Goal: Find specific page/section: Find specific page/section

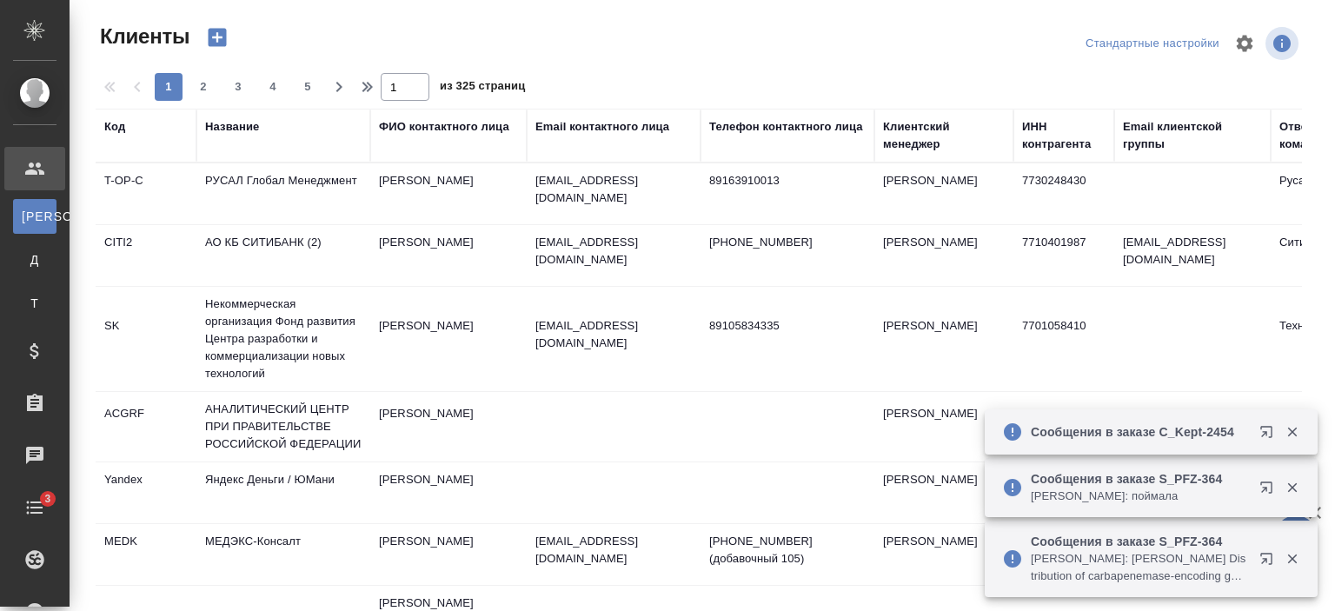
select select "RU"
click at [247, 125] on div "Название" at bounding box center [232, 126] width 54 height 17
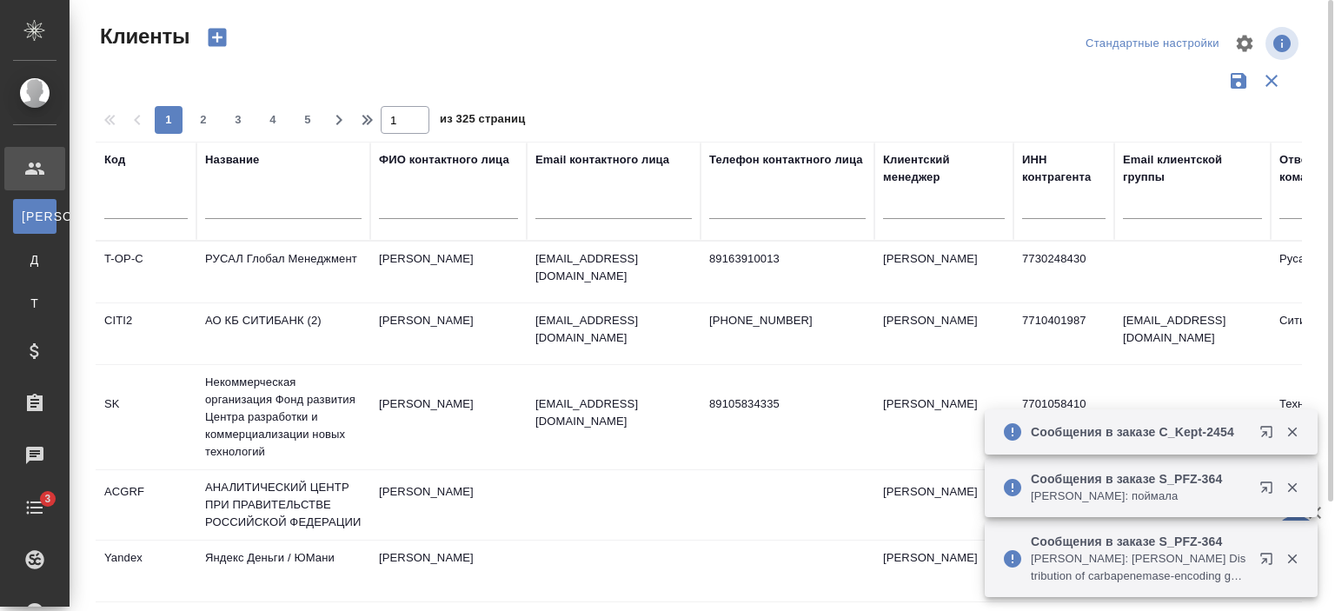
click at [263, 198] on input "text" at bounding box center [283, 208] width 156 height 22
type input "[PERSON_NAME]"
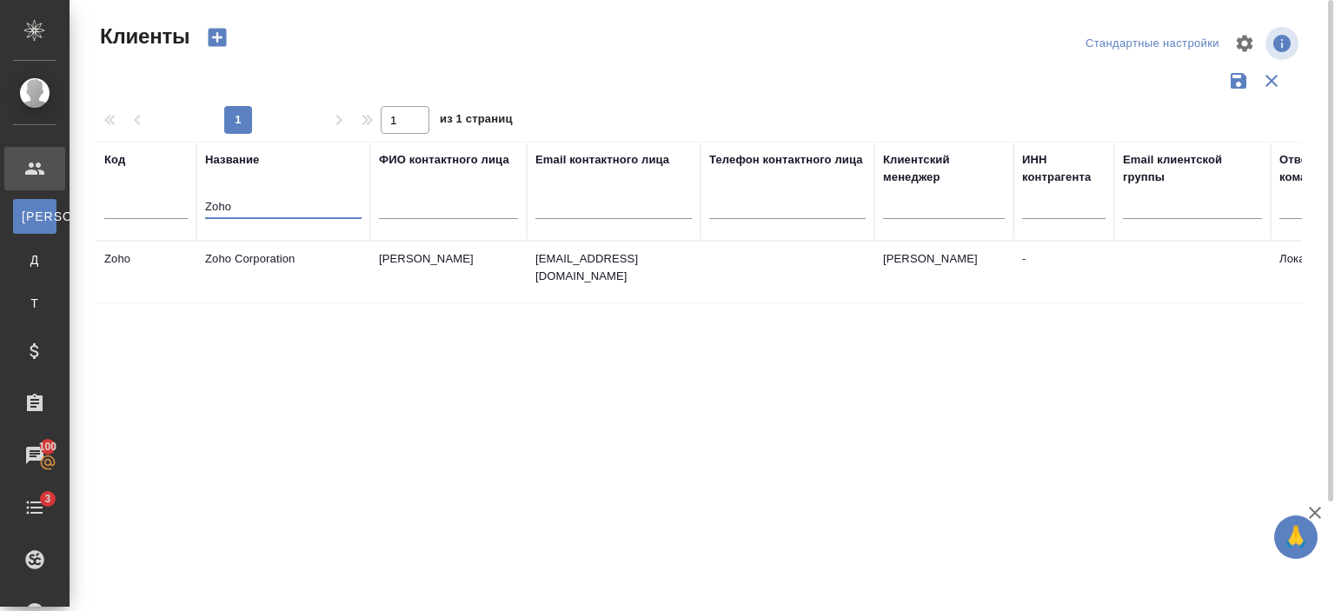
type input "Zoho"
click at [282, 274] on td "Zoho Corporation" at bounding box center [283, 272] width 174 height 61
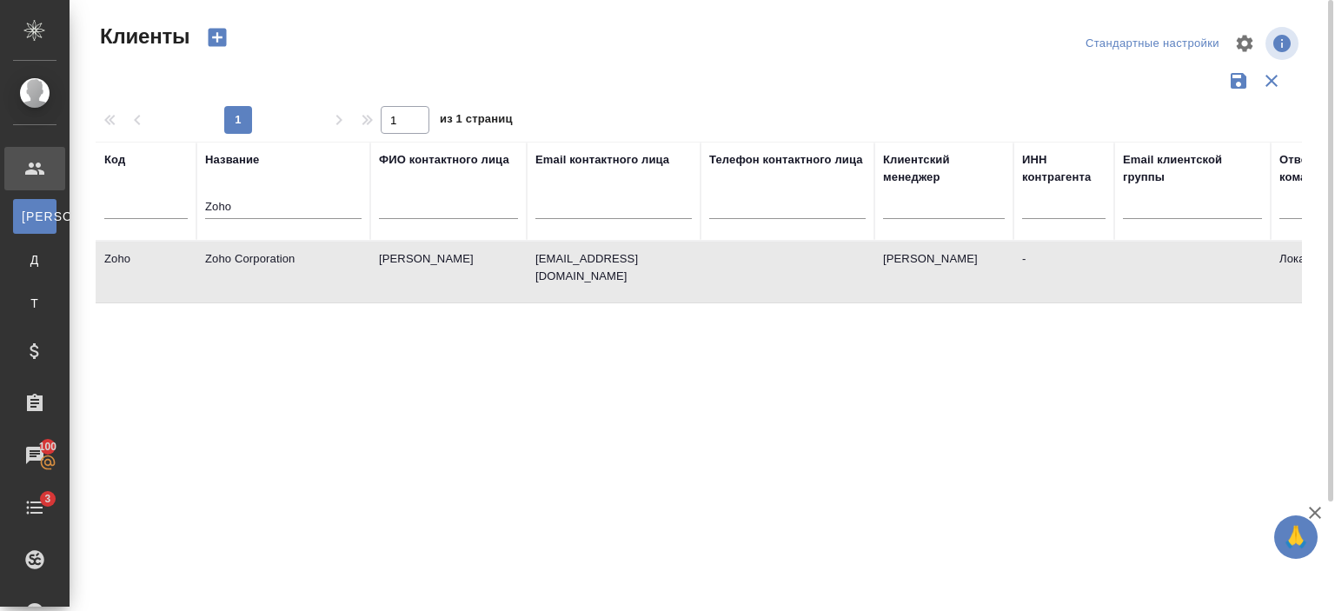
click at [282, 274] on td "Zoho Corporation" at bounding box center [283, 272] width 174 height 61
click at [476, 254] on td "[PERSON_NAME]" at bounding box center [448, 272] width 156 height 61
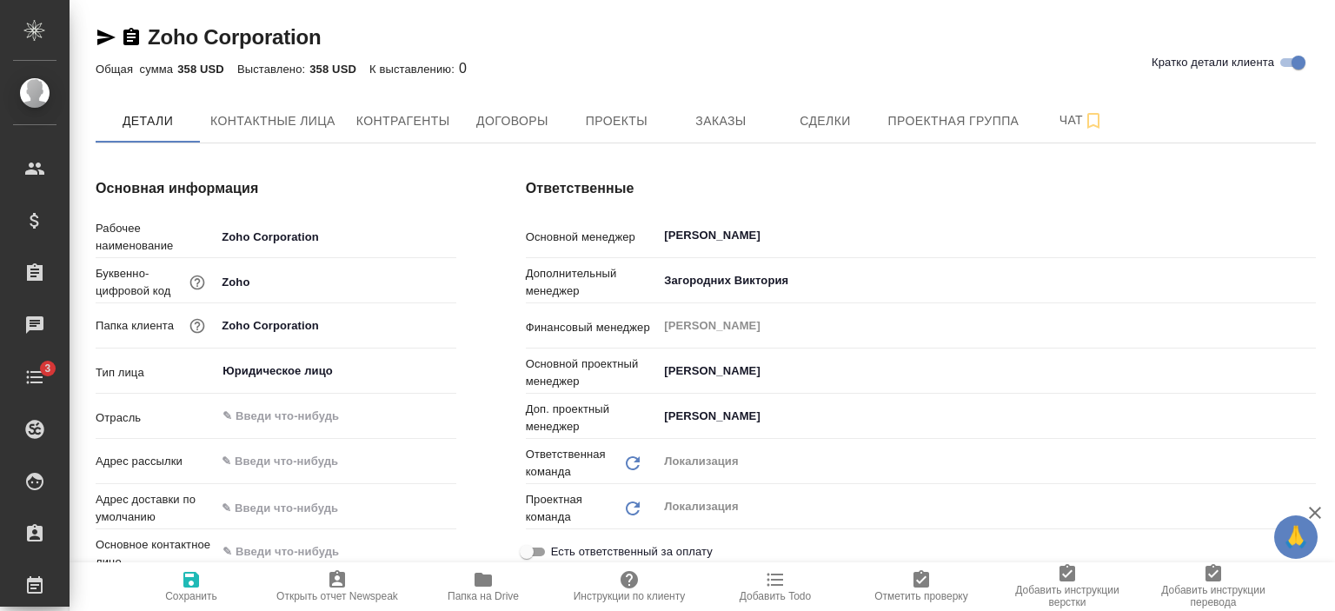
type textarea "x"
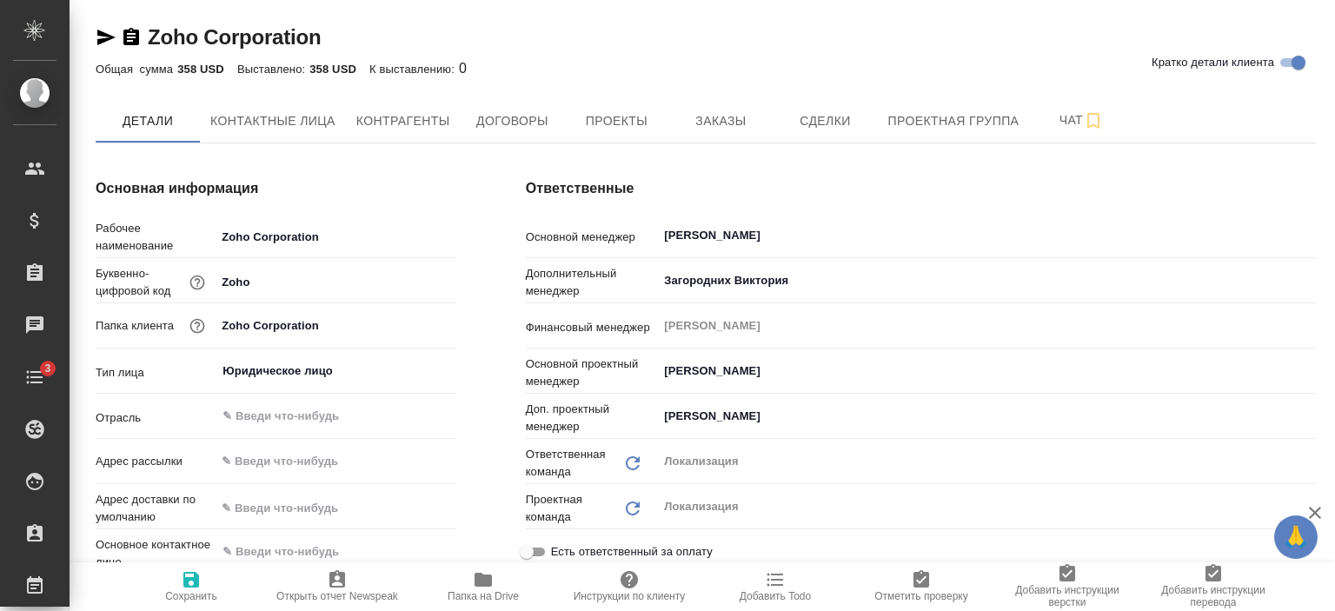
type textarea "x"
click at [600, 123] on span "Проекты" at bounding box center [616, 121] width 83 height 22
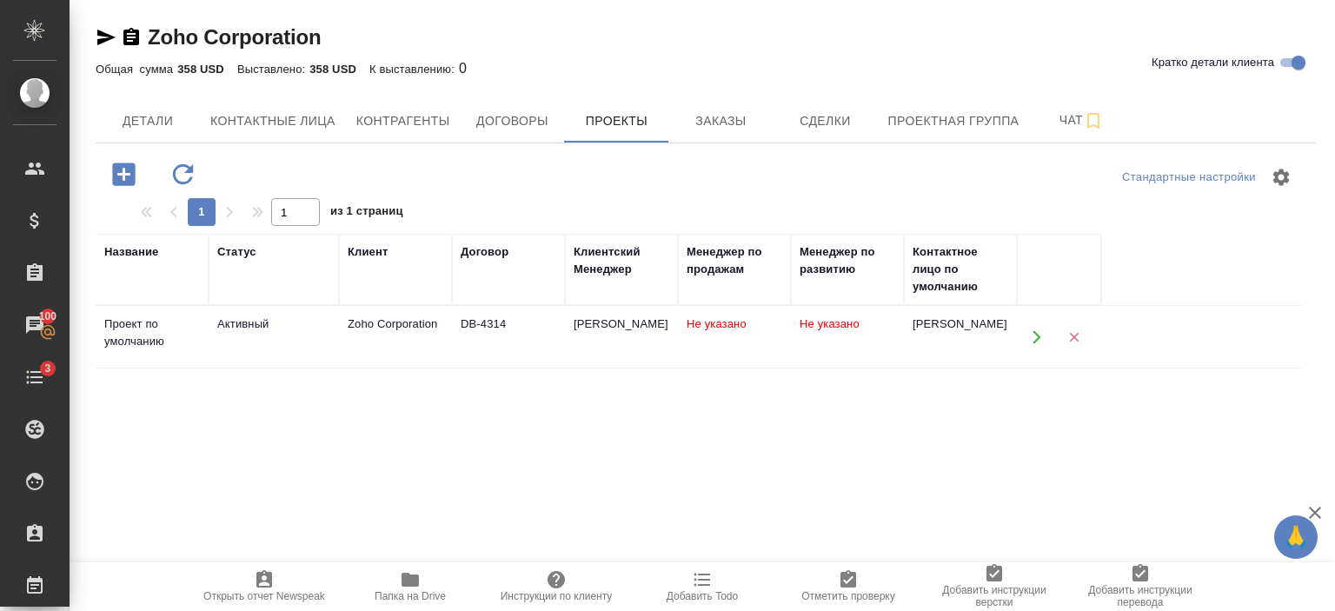
click at [589, 357] on td "[PERSON_NAME]" at bounding box center [621, 337] width 113 height 61
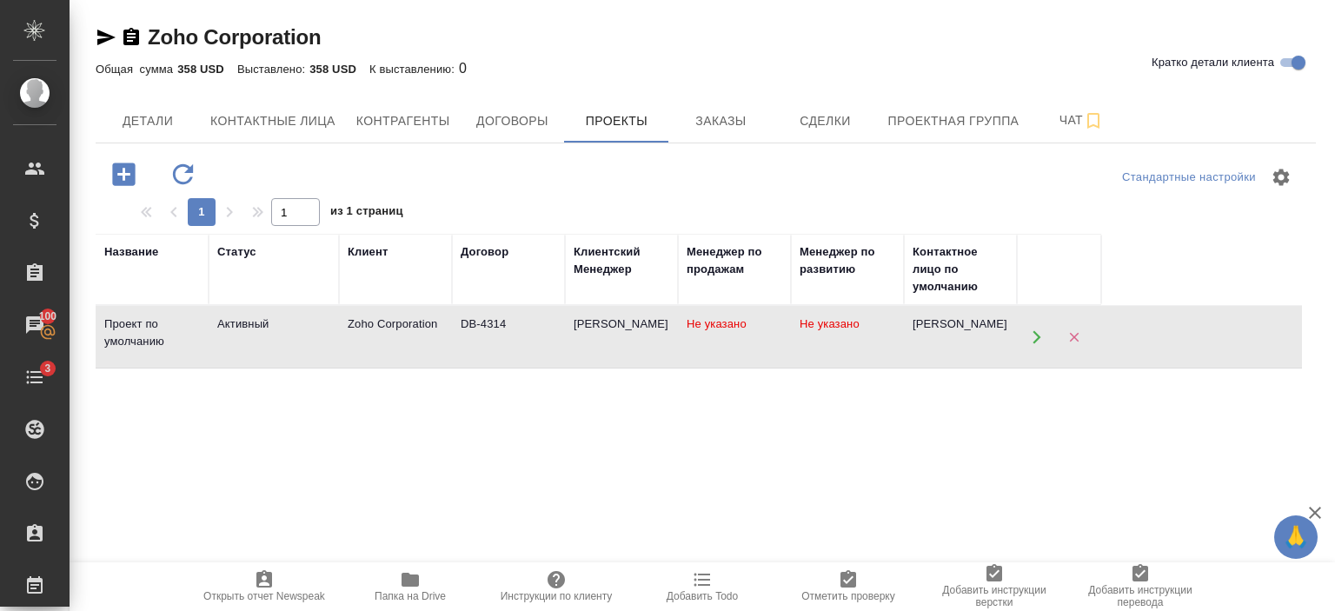
click at [589, 357] on td "[PERSON_NAME]" at bounding box center [621, 337] width 113 height 61
click at [103, 42] on icon "button" at bounding box center [106, 38] width 18 height 16
click at [701, 107] on button "Заказы" at bounding box center [720, 120] width 104 height 43
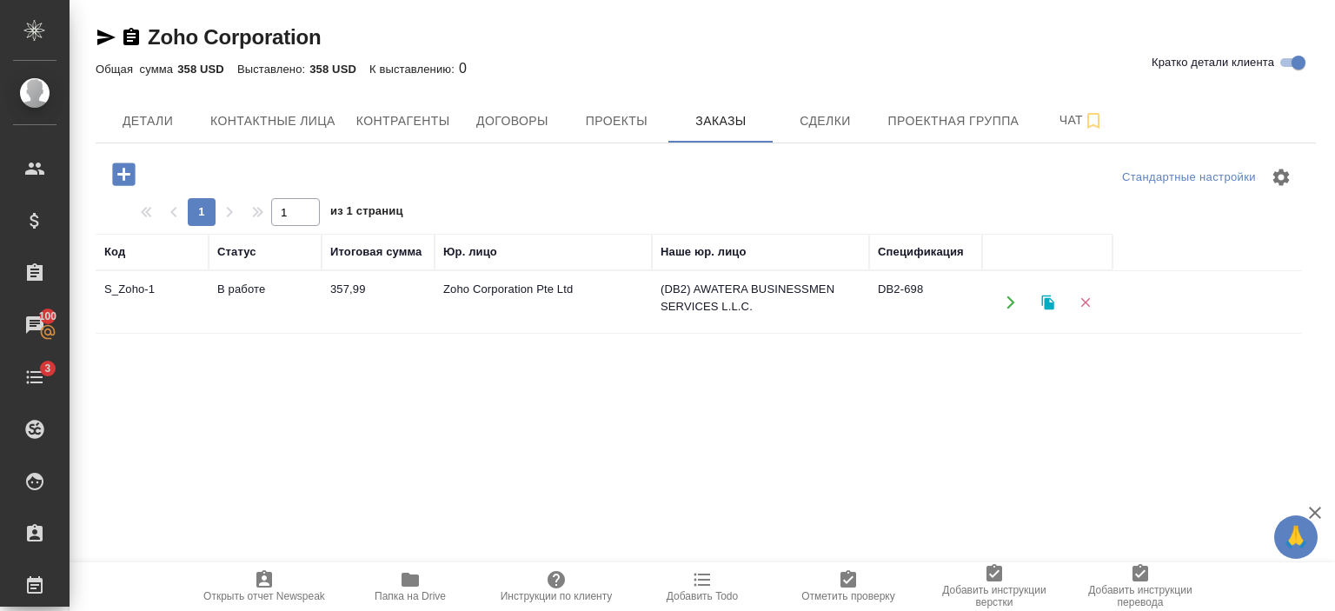
click at [316, 316] on td "В работе" at bounding box center [265, 302] width 113 height 61
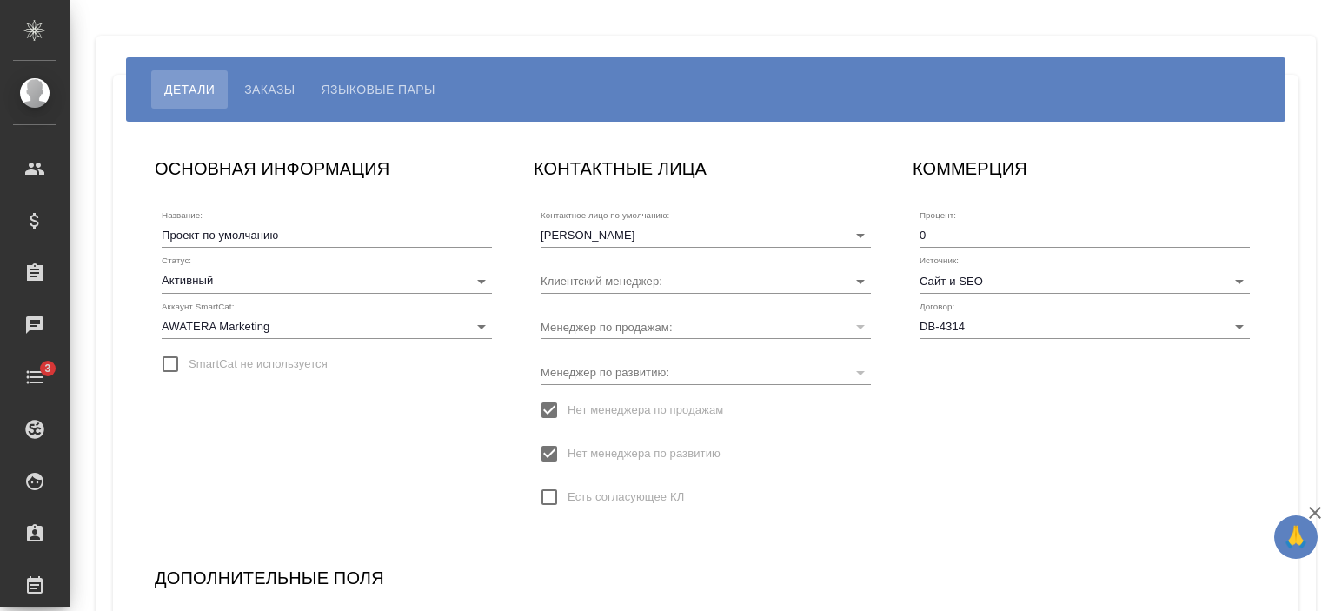
type input "[PERSON_NAME]"
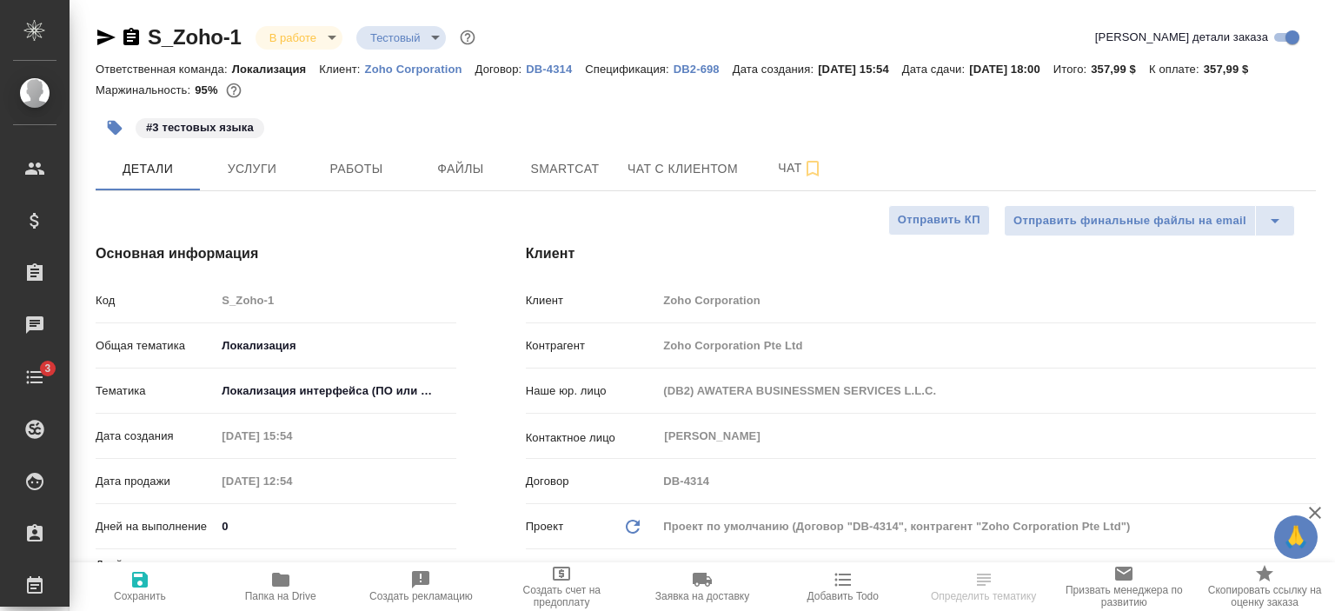
select select "RU"
click at [104, 37] on icon "button" at bounding box center [106, 37] width 21 height 21
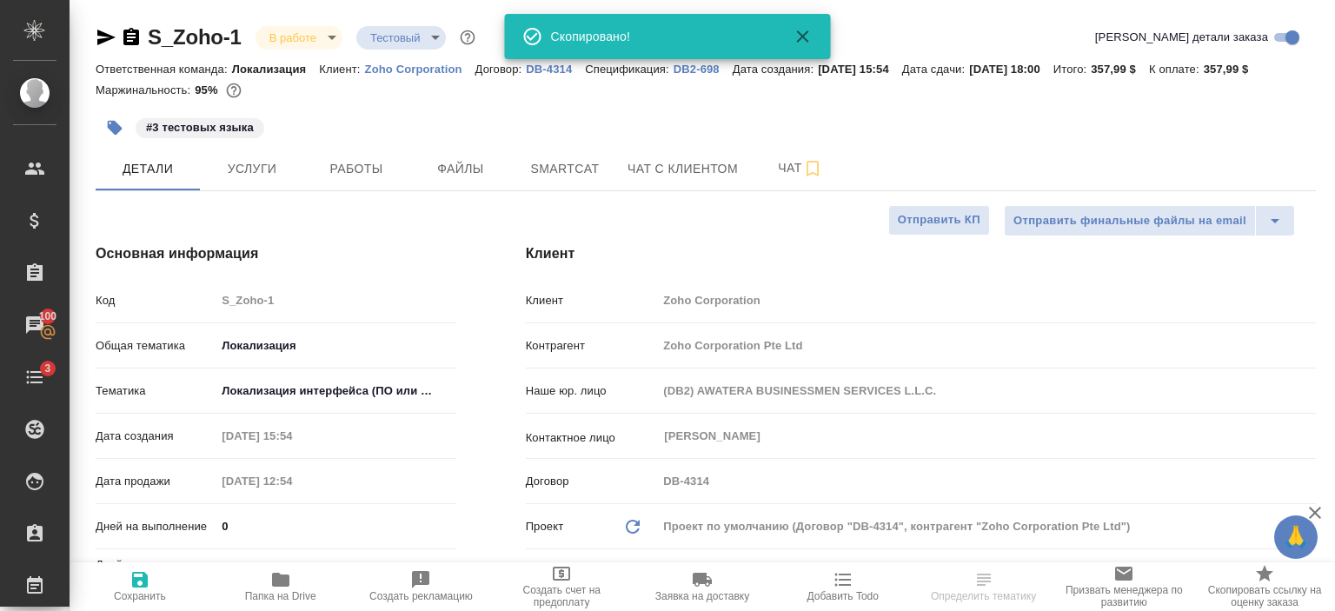
select select "RU"
type textarea "x"
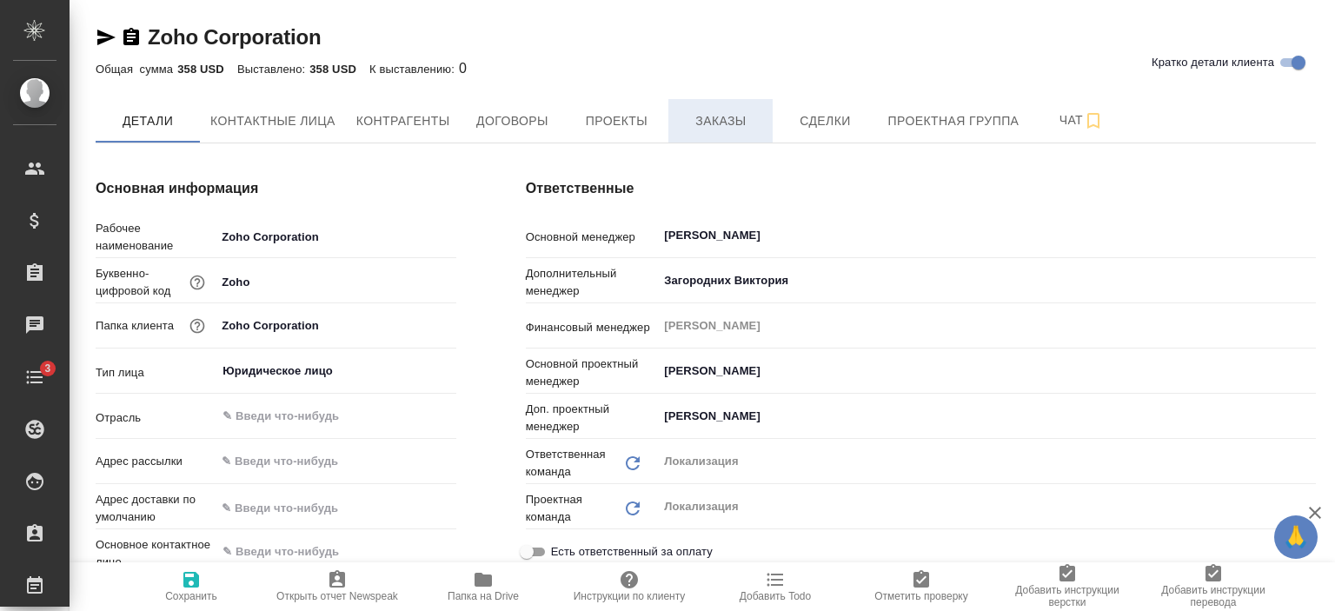
click at [709, 117] on span "Заказы" at bounding box center [720, 121] width 83 height 22
